Goal: Task Accomplishment & Management: Complete application form

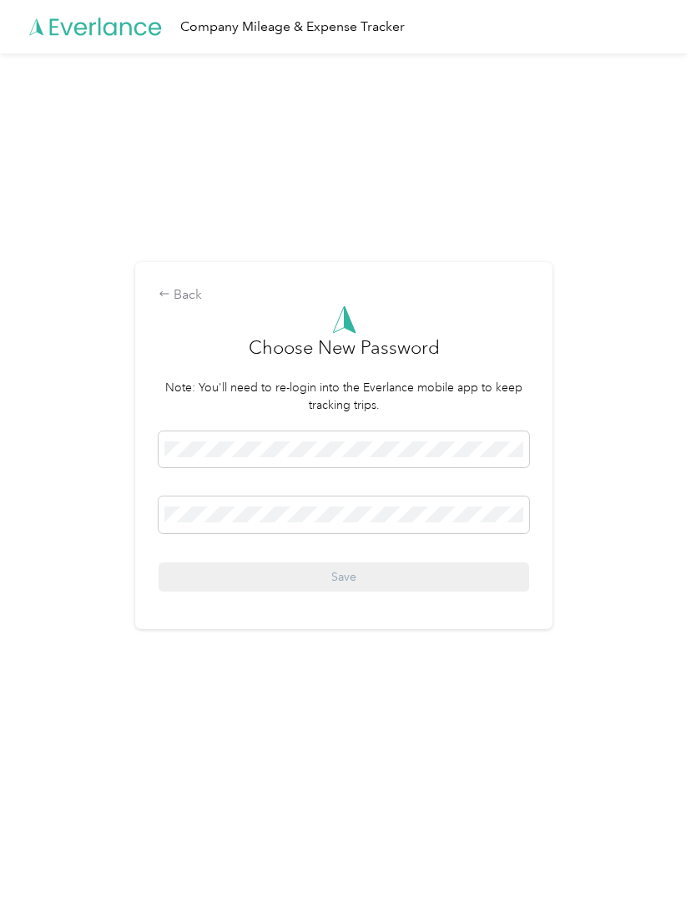
click at [417, 461] on span at bounding box center [344, 450] width 371 height 37
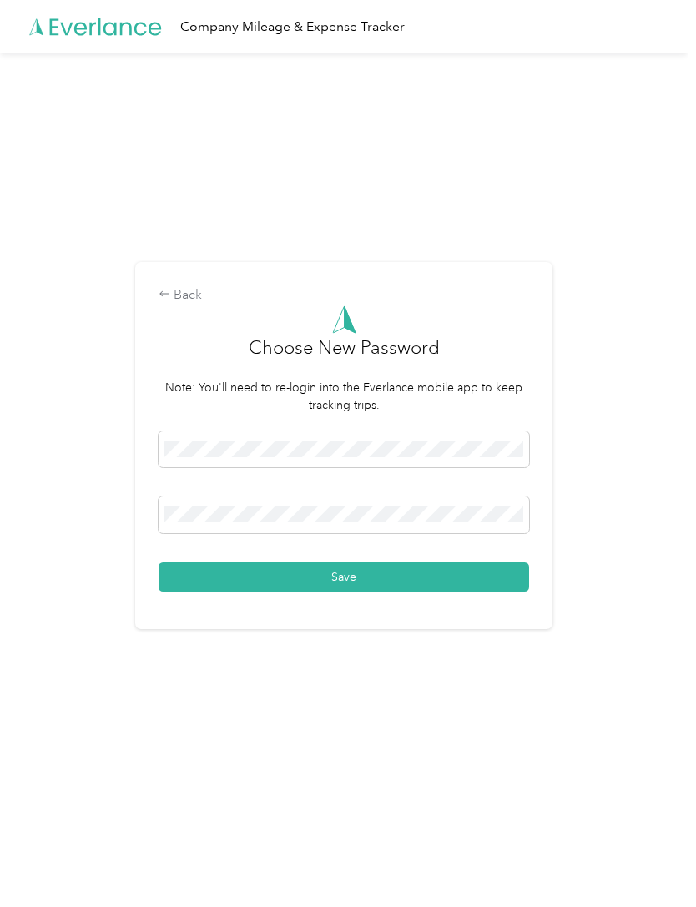
click at [443, 592] on button "Save" at bounding box center [344, 577] width 371 height 29
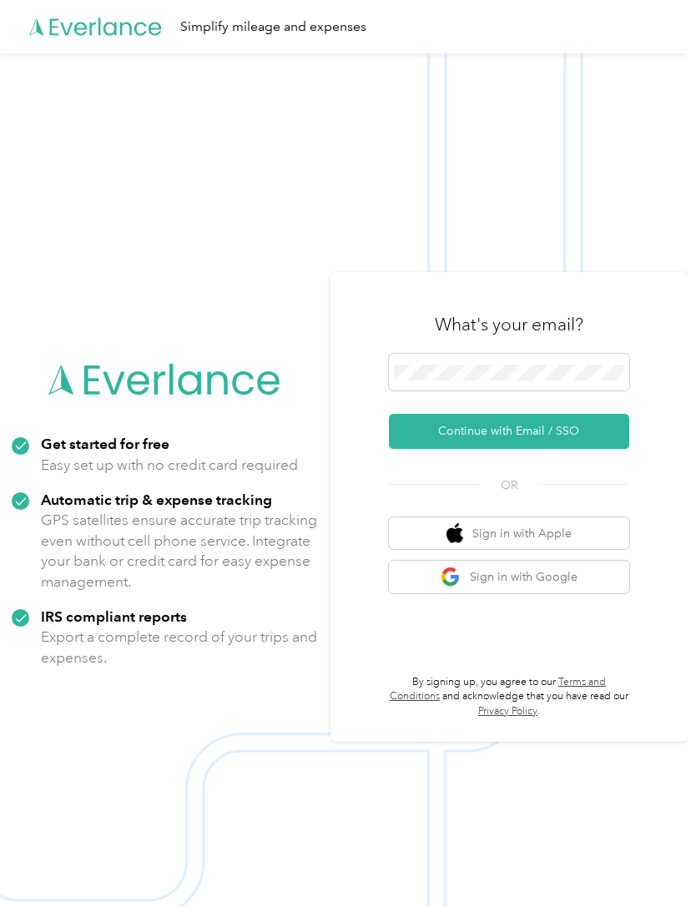
click at [608, 449] on button "Continue with Email / SSO" at bounding box center [509, 431] width 240 height 35
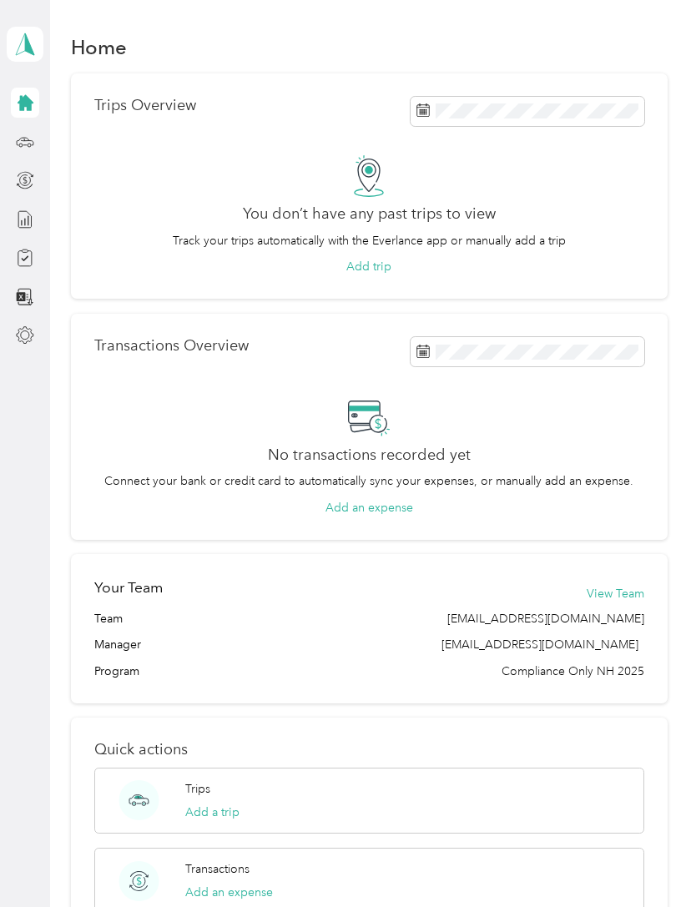
click at [38, 254] on div at bounding box center [25, 258] width 28 height 30
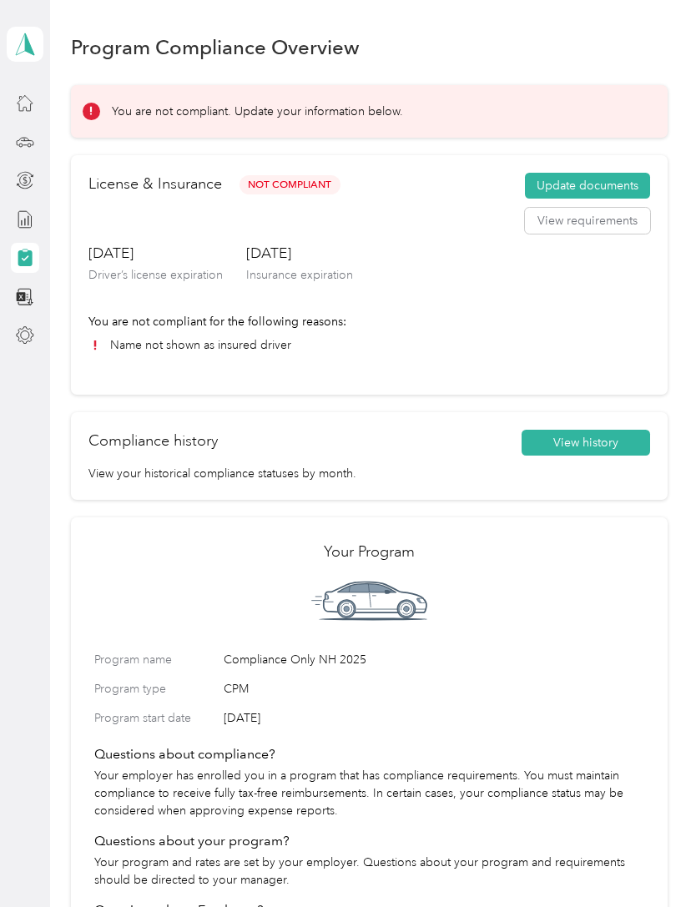
click at [629, 184] on button "Update documents" at bounding box center [587, 186] width 125 height 27
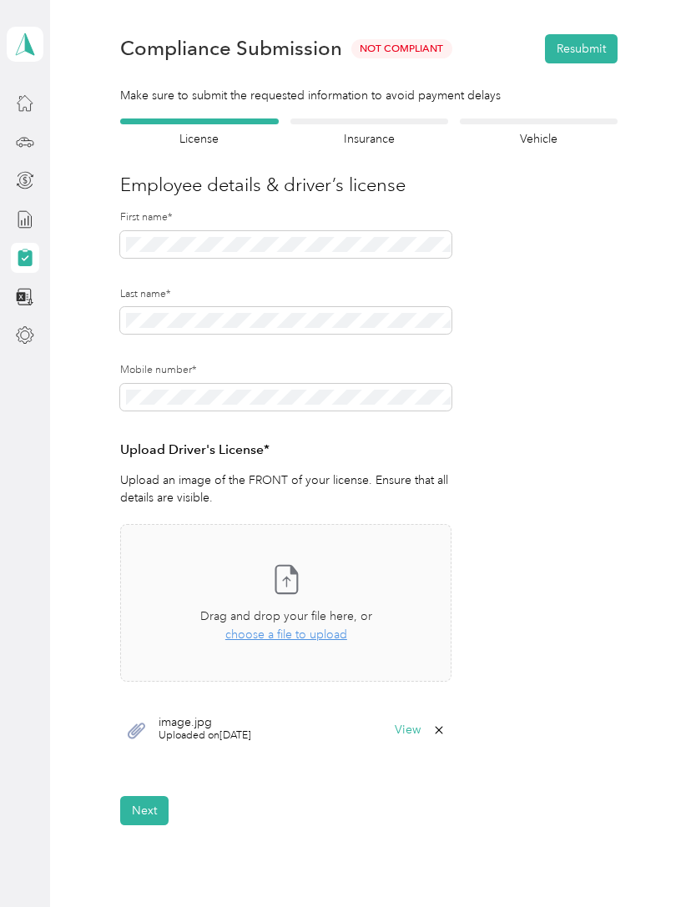
scroll to position [32, 0]
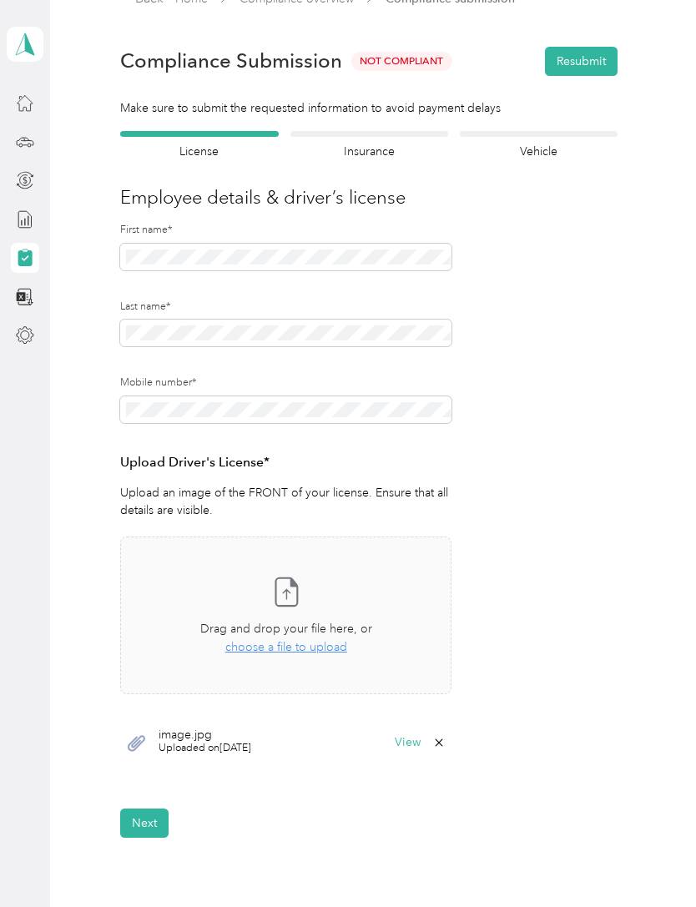
click at [381, 144] on h4 "Insurance" at bounding box center [369, 152] width 158 height 18
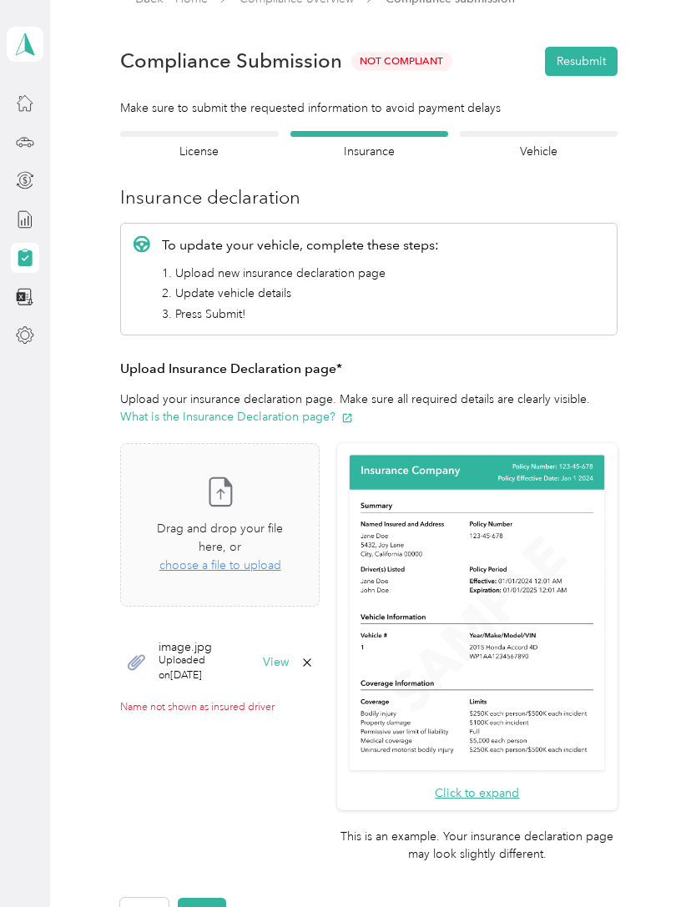
click at [281, 558] on span "choose a file to upload" at bounding box center [220, 565] width 122 height 14
click at [289, 722] on button "View" at bounding box center [276, 728] width 26 height 12
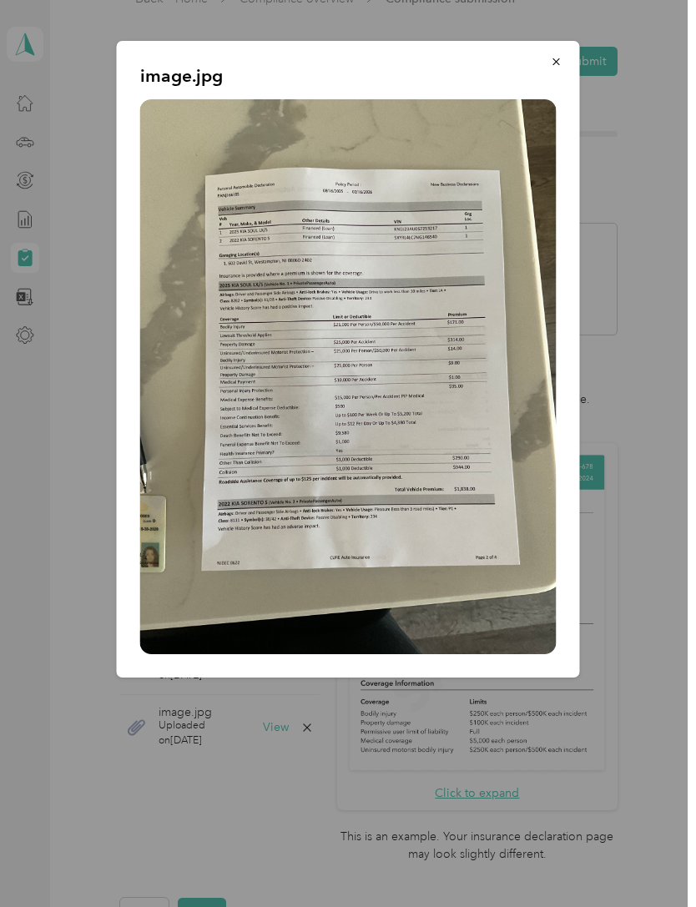
click at [562, 55] on span "button" at bounding box center [557, 61] width 12 height 14
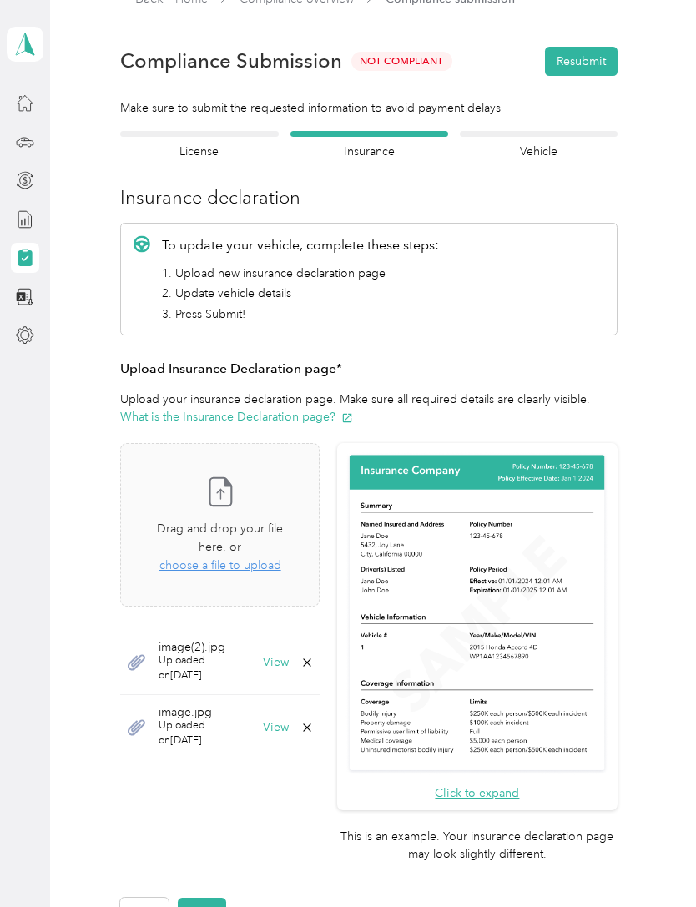
click at [273, 563] on div "Take a photo or choose a photo from your library Drag and drop your file here, …" at bounding box center [219, 524] width 171 height 135
click at [281, 558] on span "choose a file to upload" at bounding box center [220, 565] width 122 height 14
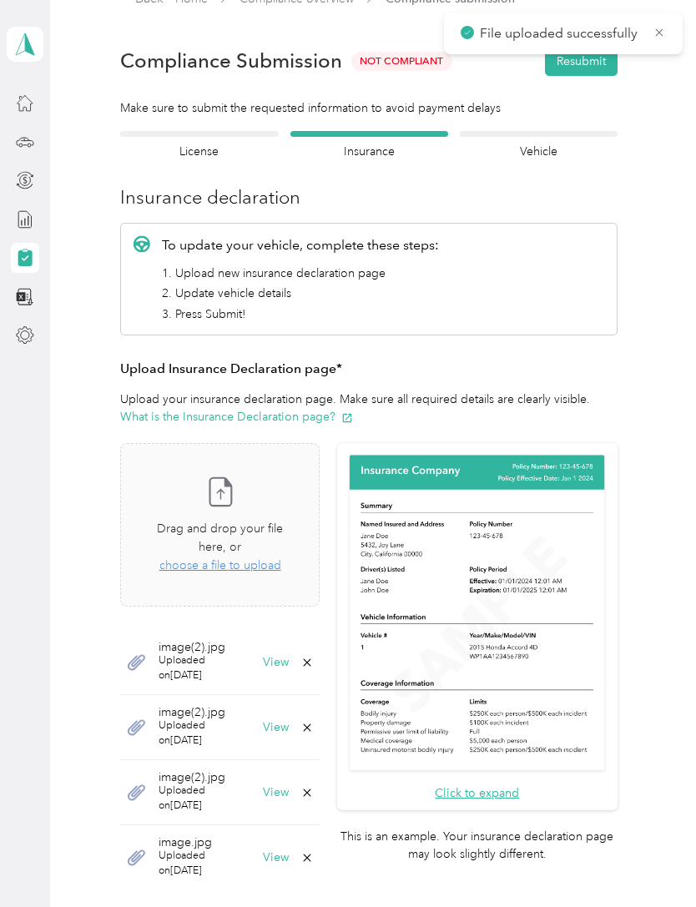
click at [558, 151] on h4 "Vehicle" at bounding box center [539, 152] width 158 height 18
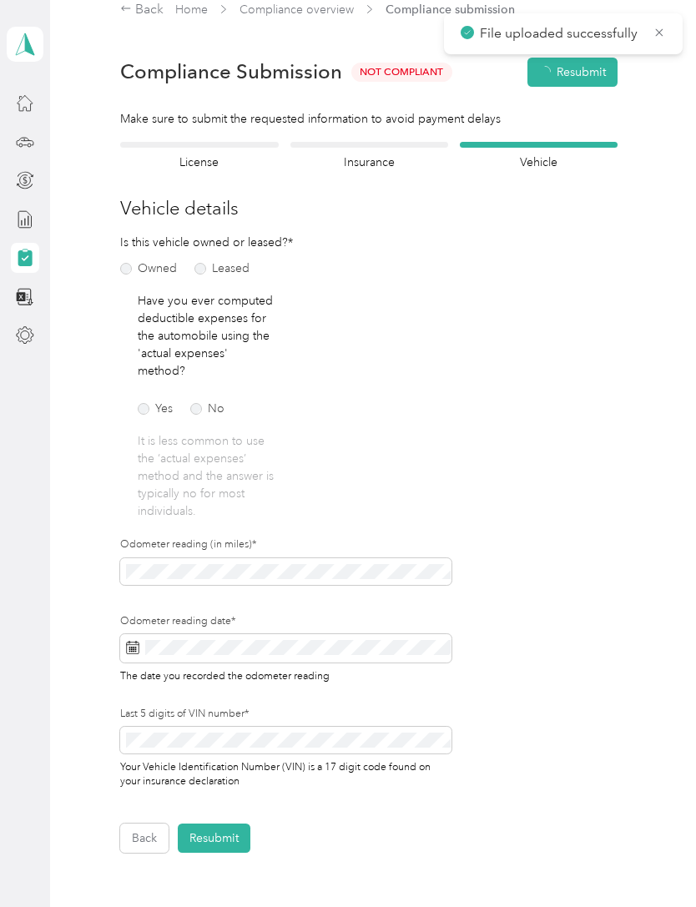
scroll to position [20, 0]
click at [232, 840] on button "Resubmit" at bounding box center [214, 839] width 73 height 29
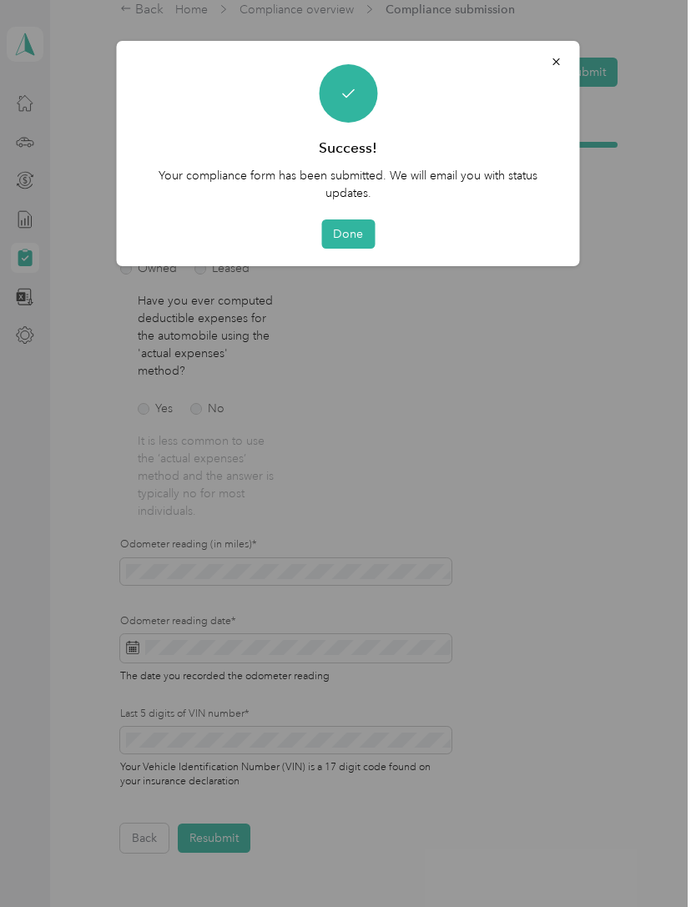
click at [355, 234] on button "Done" at bounding box center [347, 234] width 53 height 29
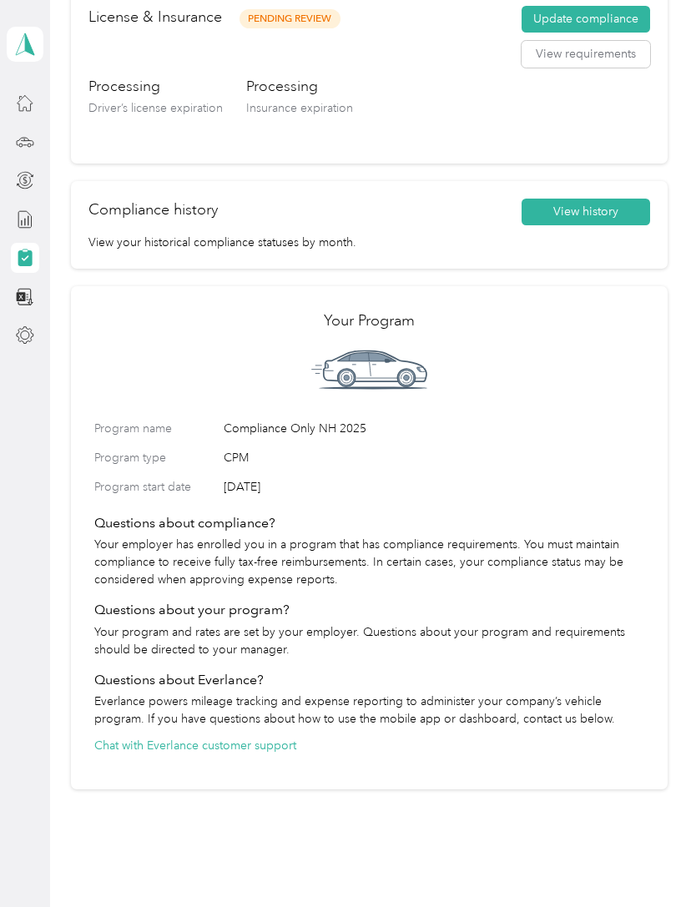
scroll to position [316, 0]
